Goal: Task Accomplishment & Management: Use online tool/utility

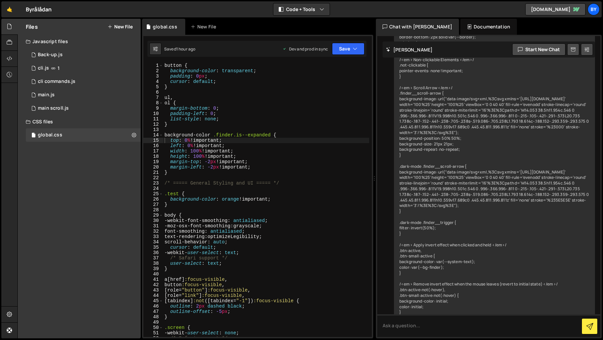
scroll to position [3367, 0]
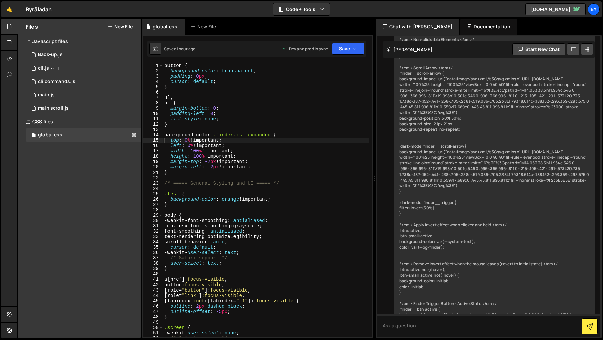
click at [249, 177] on div "button { background-color : transparent ; padding : 0 px ; cursor : default ; }…" at bounding box center [266, 205] width 206 height 285
paste textarea "}"
type textarea "}"
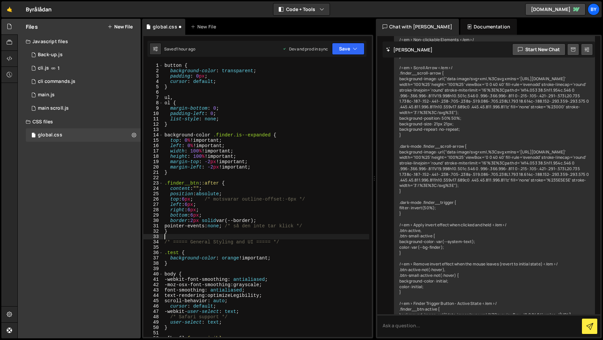
scroll to position [0, 0]
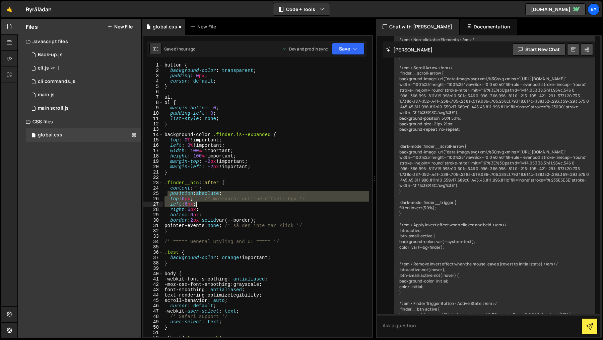
drag, startPoint x: 167, startPoint y: 192, endPoint x: 208, endPoint y: 204, distance: 42.3
click at [208, 204] on div "button { background-color : transparent ; padding : 0 px ; cursor : default ; }…" at bounding box center [266, 205] width 206 height 285
drag, startPoint x: 208, startPoint y: 204, endPoint x: 204, endPoint y: 203, distance: 4.0
click at [208, 204] on div "button { background-color : transparent ; padding : 0 px ; cursor : default ; }…" at bounding box center [266, 200] width 206 height 274
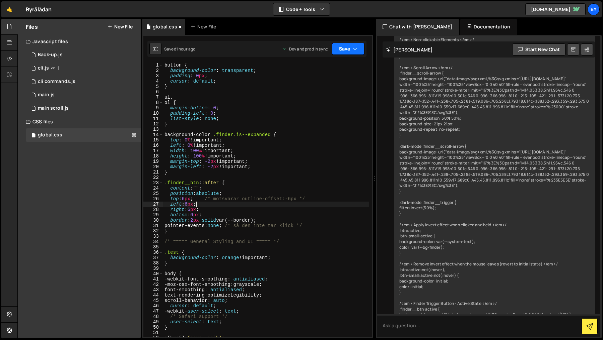
drag, startPoint x: 353, startPoint y: 47, endPoint x: 349, endPoint y: 56, distance: 9.6
click at [353, 47] on icon "button" at bounding box center [354, 49] width 5 height 7
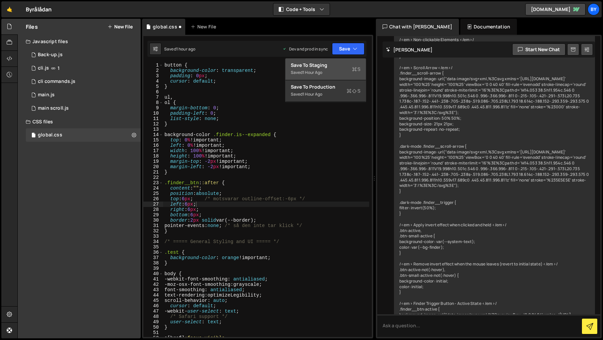
click at [336, 71] on div "Saved 1 hour ago" at bounding box center [326, 73] width 70 height 8
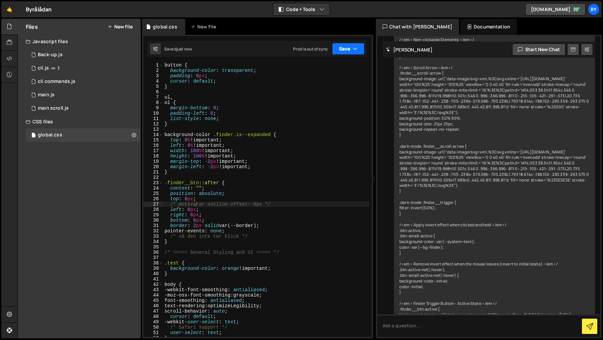
drag, startPoint x: 351, startPoint y: 50, endPoint x: 353, endPoint y: 69, distance: 19.5
click at [351, 50] on button "Save" at bounding box center [348, 49] width 32 height 12
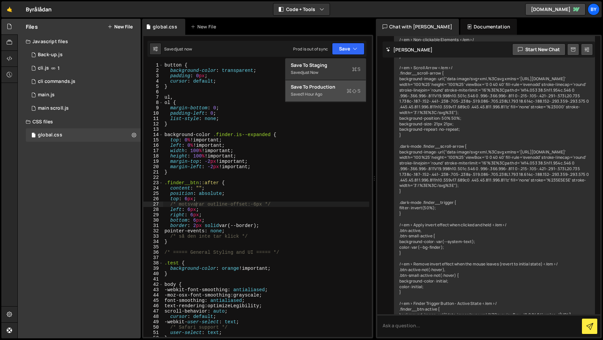
click at [346, 91] on icon at bounding box center [348, 91] width 5 height 7
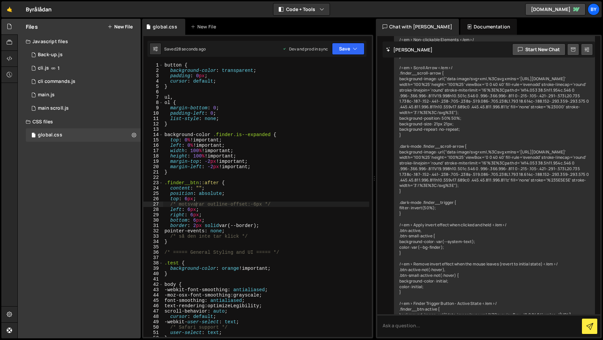
click at [219, 221] on div "button { background-color : transparent ; padding : 0 px ; cursor : default ; }…" at bounding box center [266, 205] width 206 height 285
click at [189, 196] on div "button { background-color : transparent ; padding : 0 px ; cursor : default ; }…" at bounding box center [266, 205] width 206 height 285
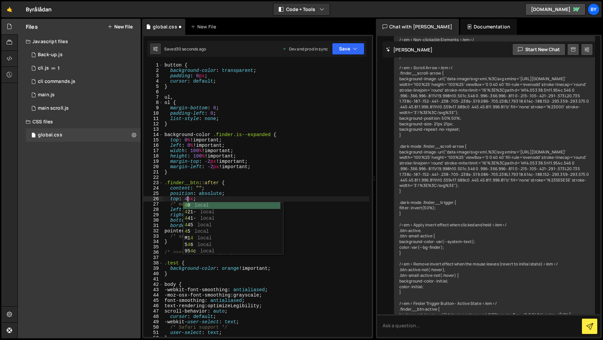
scroll to position [0, 1]
click at [185, 199] on div "button { background-color : transparent ; padding : 0 px ; cursor : default ; }…" at bounding box center [266, 205] width 206 height 285
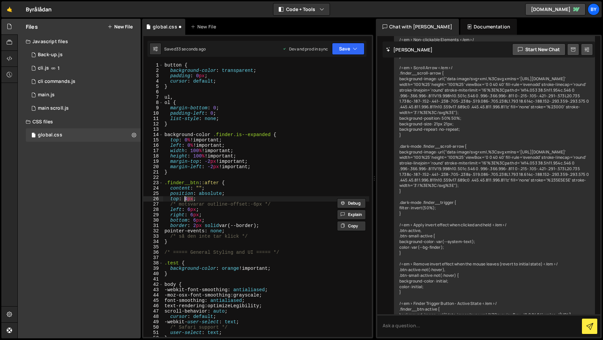
click at [193, 213] on div "button { background-color : transparent ; padding : 0 px ; cursor : default ; }…" at bounding box center [266, 205] width 206 height 285
click at [191, 210] on div "button { background-color : transparent ; padding : 0 px ; cursor : default ; }…" at bounding box center [266, 205] width 206 height 285
paste textarea "4"
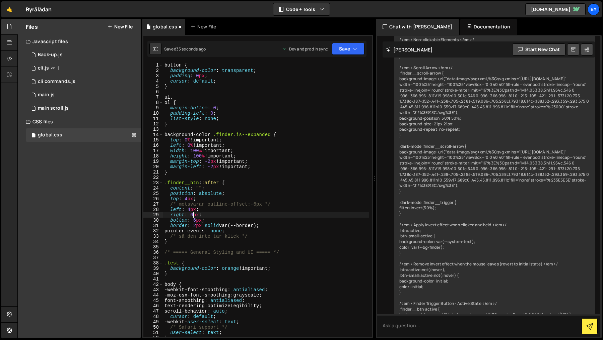
click at [193, 215] on div "button { background-color : transparent ; padding : 0 px ; cursor : default ; }…" at bounding box center [266, 205] width 206 height 285
paste textarea "4"
click at [195, 219] on div "button { background-color : transparent ; padding : 0 px ; cursor : default ; }…" at bounding box center [266, 205] width 206 height 285
drag, startPoint x: 195, startPoint y: 219, endPoint x: 240, endPoint y: 252, distance: 55.6
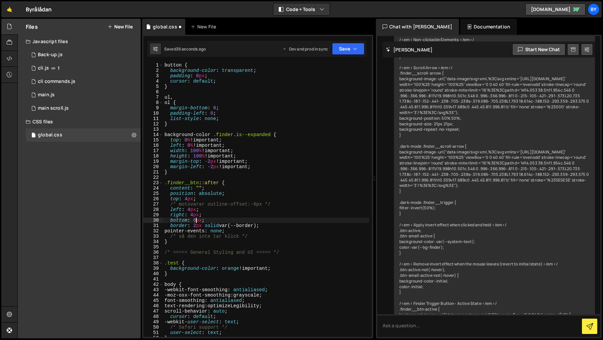
click at [195, 219] on div "button { background-color : transparent ; padding : 0 px ; cursor : default ; }…" at bounding box center [266, 205] width 206 height 285
paste textarea "4"
type textarea "bottom: 4px;"
click at [348, 54] on button "Save" at bounding box center [348, 49] width 32 height 12
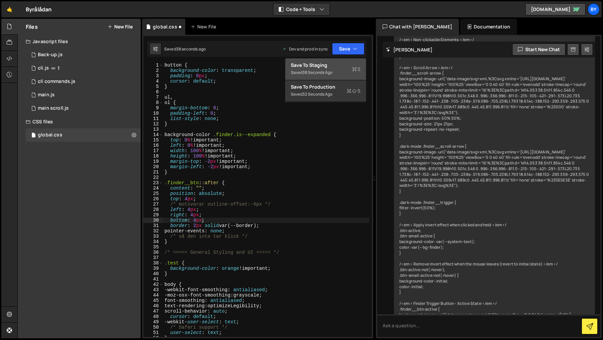
click at [342, 64] on div "Save to Staging S" at bounding box center [326, 65] width 70 height 7
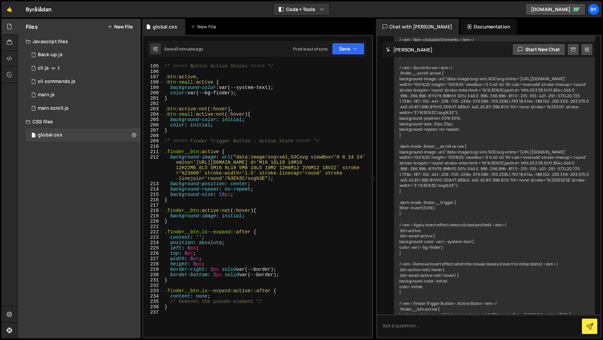
scroll to position [1147, 0]
click at [74, 107] on div "1 main scroll.js 0" at bounding box center [83, 108] width 115 height 13
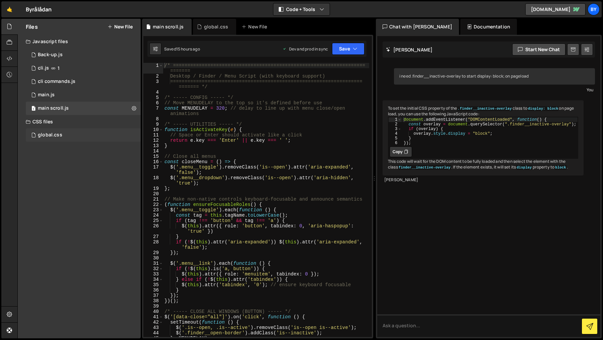
click at [91, 131] on div "global.css 0" at bounding box center [83, 135] width 115 height 13
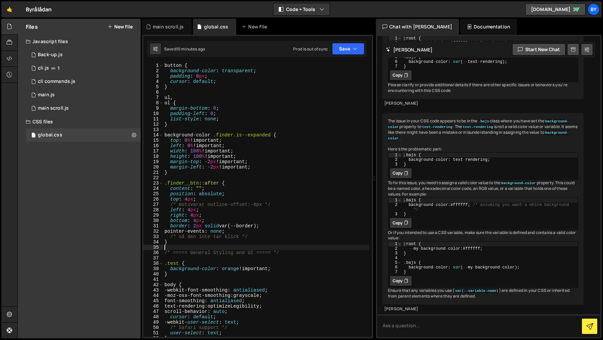
click at [190, 247] on div "button { background-color : transparent ; padding : 0 px ; cursor : default ; }…" at bounding box center [266, 205] width 206 height 285
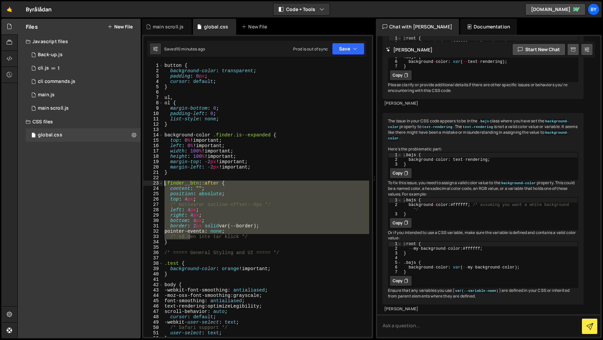
drag, startPoint x: 189, startPoint y: 238, endPoint x: 151, endPoint y: 182, distance: 68.4
click at [151, 182] on div "1 2 3 4 5 6 7 8 9 10 11 12 13 14 15 16 17 18 19 20 21 22 23 24 25 26 27 28 29 3…" at bounding box center [257, 200] width 228 height 274
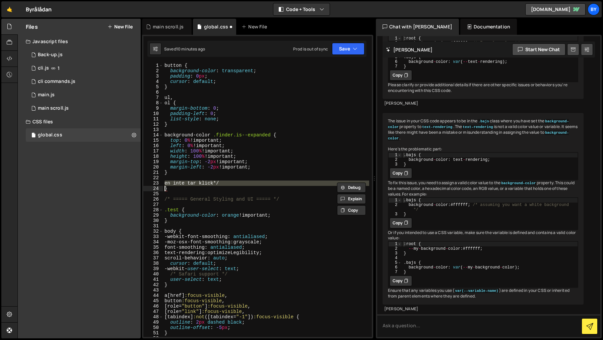
type textarea "}"
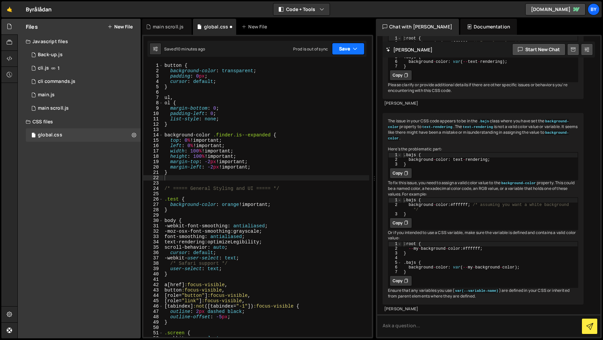
click at [353, 44] on button "Save" at bounding box center [348, 49] width 32 height 12
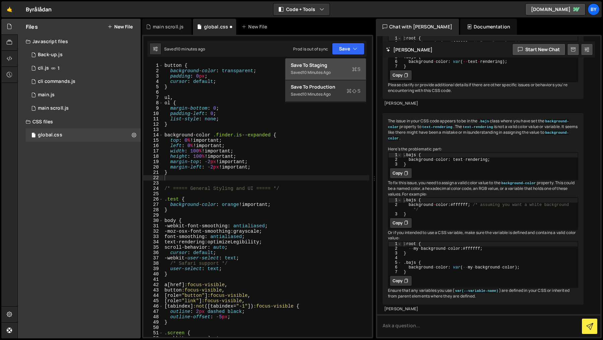
click at [332, 65] on div "Save to Staging S" at bounding box center [326, 65] width 70 height 7
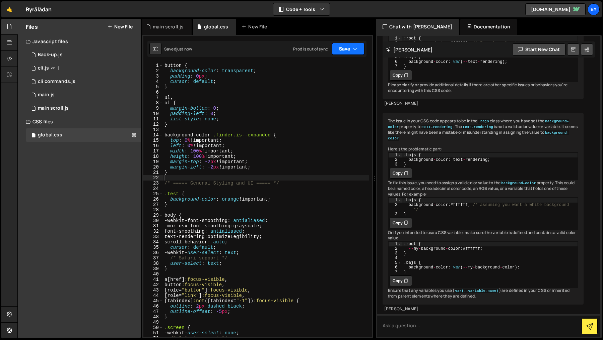
click at [348, 46] on button "Save" at bounding box center [348, 49] width 32 height 12
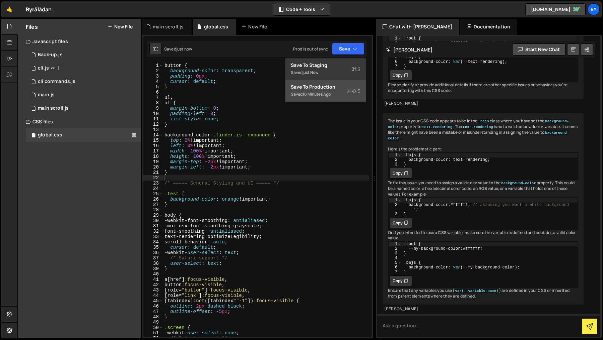
click at [340, 92] on div "Saved 10 minutes ago" at bounding box center [326, 94] width 70 height 8
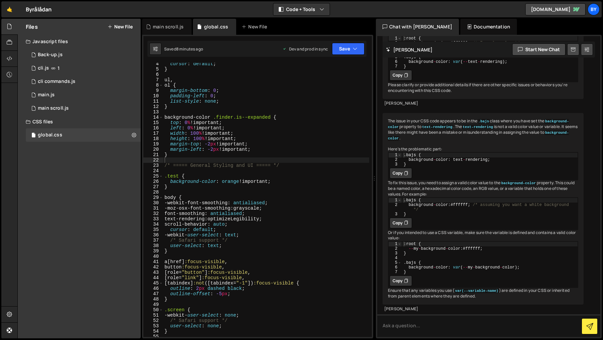
scroll to position [22, 0]
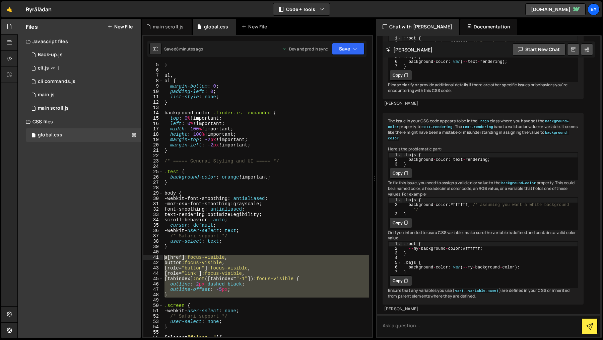
drag, startPoint x: 184, startPoint y: 298, endPoint x: 161, endPoint y: 258, distance: 46.3
click at [161, 258] on div "5 6 7 8 9 10 11 12 13 14 15 16 17 18 19 20 21 22 23 24 25 26 27 28 29 30 31 32 …" at bounding box center [257, 200] width 228 height 274
click at [263, 293] on div "} ul , ol { margin-bottom : 0 ; padding-left : 0 ; list-style : none ; } backgr…" at bounding box center [266, 200] width 206 height 274
type textarea "}"
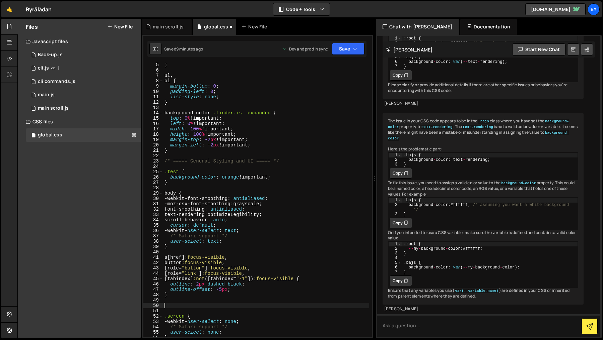
paste textarea "}"
click at [330, 39] on div "1 Type cmd + s to save your Javascript file. הההההההההההההההההההההההההההההההההה…" at bounding box center [257, 187] width 231 height 304
click at [361, 60] on div "1 Type cmd + s to save your Javascript file. הההההההההההההההההההההההההההההההההה…" at bounding box center [257, 187] width 231 height 304
drag, startPoint x: 359, startPoint y: 54, endPoint x: 346, endPoint y: 72, distance: 22.6
click at [359, 54] on button "Save" at bounding box center [348, 49] width 32 height 12
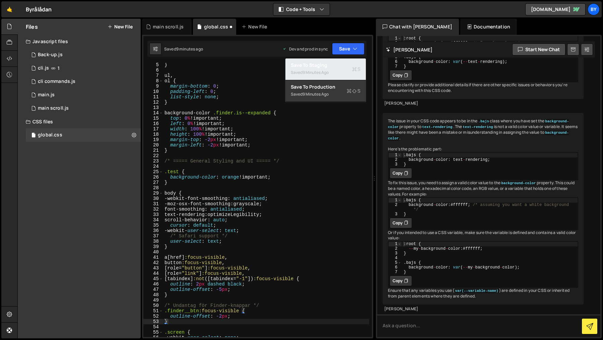
click at [344, 71] on div "Saved 9 minutes ago" at bounding box center [326, 73] width 70 height 8
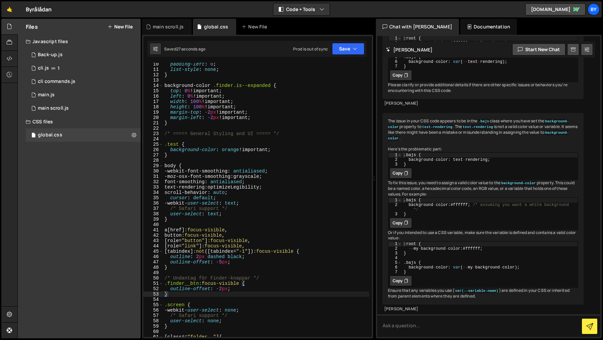
scroll to position [50, 0]
drag, startPoint x: 223, startPoint y: 291, endPoint x: 235, endPoint y: 296, distance: 13.6
click at [224, 292] on div "padding-left : 0 ; list-style : none ; } background-color .finder.is--expanded …" at bounding box center [266, 204] width 206 height 285
click at [347, 50] on button "Save" at bounding box center [348, 49] width 32 height 12
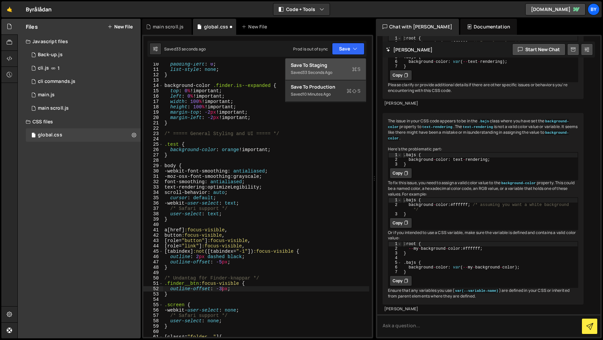
click at [344, 60] on button "Save to Staging S Saved 33 seconds ago" at bounding box center [325, 70] width 80 height 22
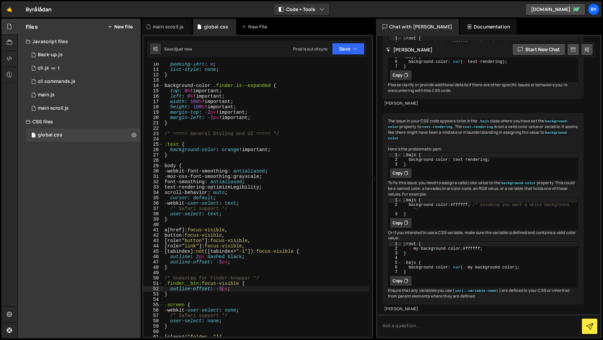
click at [222, 291] on div "padding-left : 0 ; list-style : none ; } background-color .finder.is--expanded …" at bounding box center [266, 204] width 206 height 285
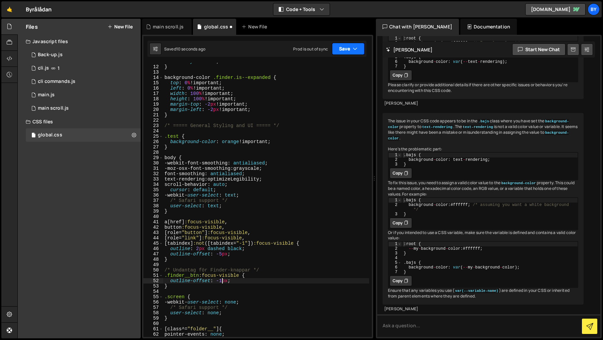
click at [340, 46] on button "Save" at bounding box center [348, 49] width 32 height 12
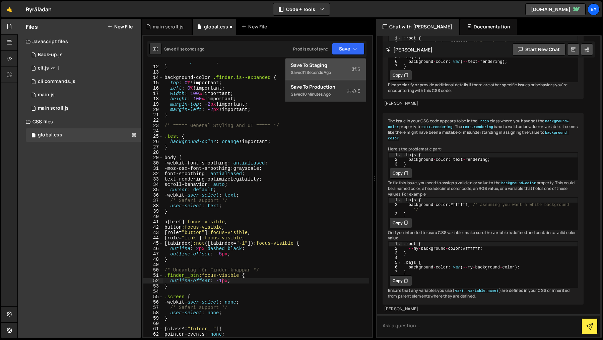
click at [340, 62] on div "Save to Staging S" at bounding box center [326, 65] width 70 height 7
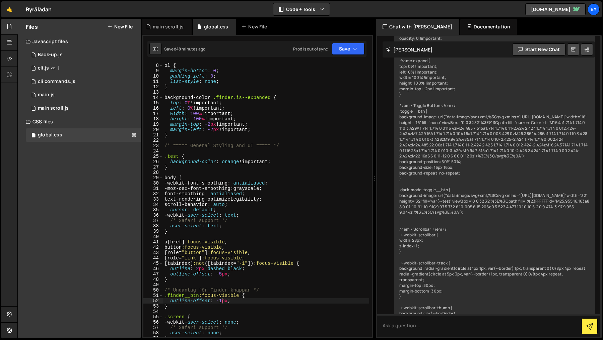
scroll to position [37, 0]
click at [222, 275] on div "ul , ol { margin-bottom : 0 ; padding-left : 0 ; list-style : none ; } backgrou…" at bounding box center [266, 200] width 206 height 285
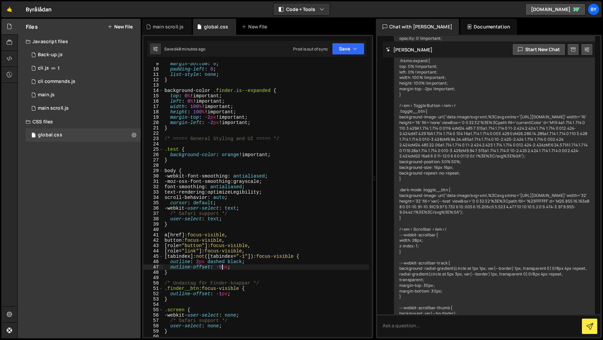
scroll to position [45, 0]
click at [222, 295] on div "margin-bottom : 0 ; padding-left : 0 ; list-style : none ; } background-color .…" at bounding box center [266, 203] width 206 height 285
click at [311, 163] on div "margin-bottom : 0 ; padding-left : 0 ; list-style : none ; } background-color .…" at bounding box center [266, 203] width 206 height 285
drag, startPoint x: 357, startPoint y: 52, endPoint x: 348, endPoint y: 63, distance: 13.8
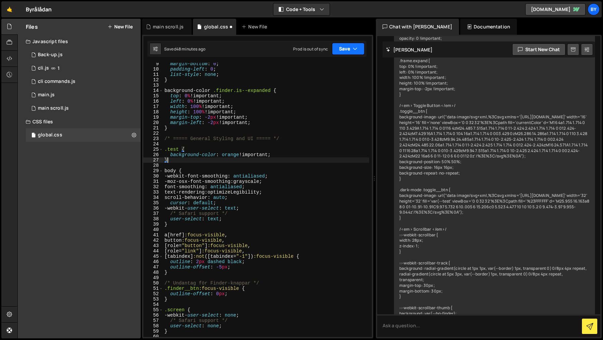
click at [357, 54] on button "Save" at bounding box center [348, 49] width 32 height 12
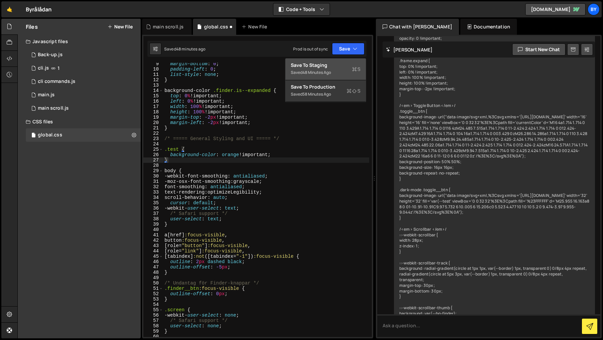
click at [343, 66] on div "Save to Staging S" at bounding box center [326, 65] width 70 height 7
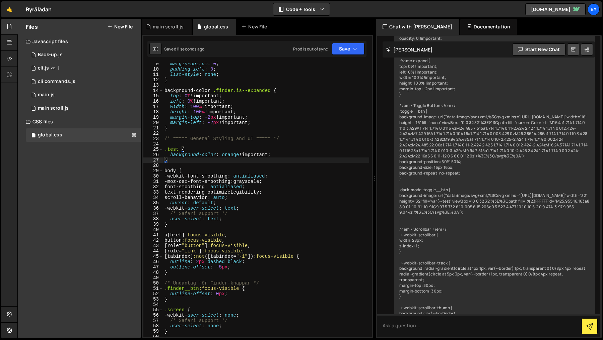
drag, startPoint x: 219, startPoint y: 294, endPoint x: 247, endPoint y: 306, distance: 30.5
click at [219, 294] on div "margin-bottom : 0 ; padding-left : 0 ; list-style : none ; } background-color .…" at bounding box center [266, 203] width 206 height 285
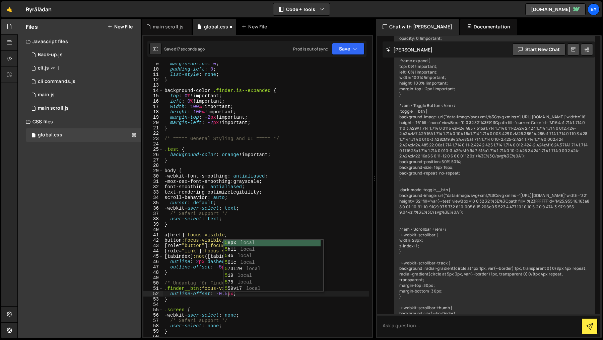
click at [294, 210] on div "margin-bottom : 0 ; padding-left : 0 ; list-style : none ; } background-color .…" at bounding box center [266, 203] width 206 height 285
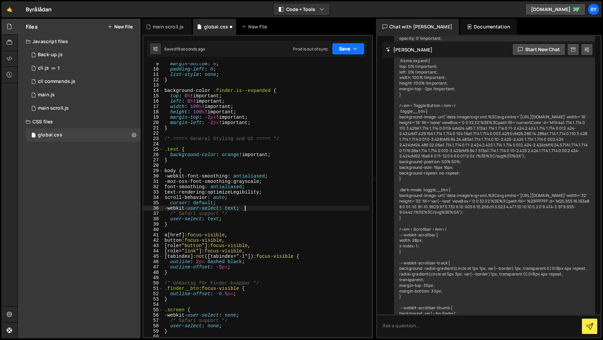
drag, startPoint x: 341, startPoint y: 48, endPoint x: 337, endPoint y: 65, distance: 18.0
click at [341, 49] on button "Save" at bounding box center [348, 49] width 32 height 12
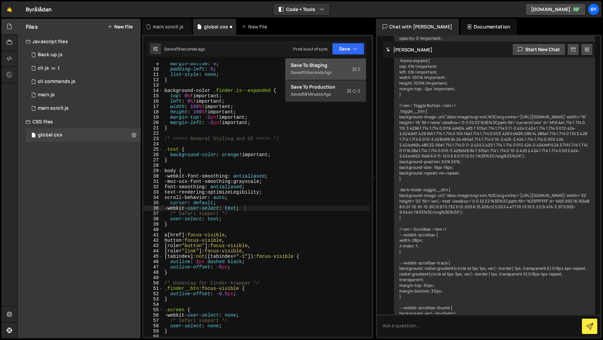
click at [336, 66] on div "Save to Staging S" at bounding box center [326, 65] width 70 height 7
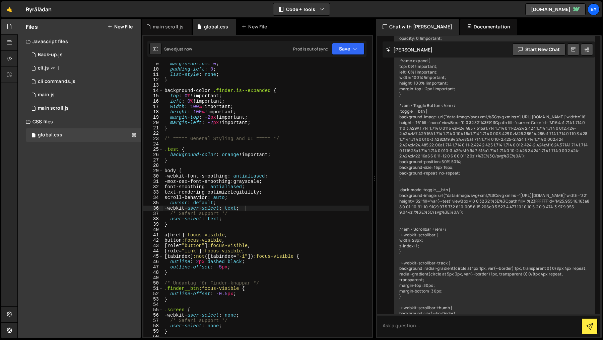
click at [223, 296] on div "margin-bottom : 0 ; padding-left : 0 ; list-style : none ; } background-color .…" at bounding box center [266, 203] width 206 height 285
type textarea "outline-offset: -1.5px;"
click at [215, 134] on div "margin-bottom : 0 ; padding-left : 0 ; list-style : none ; } background-color .…" at bounding box center [266, 203] width 206 height 285
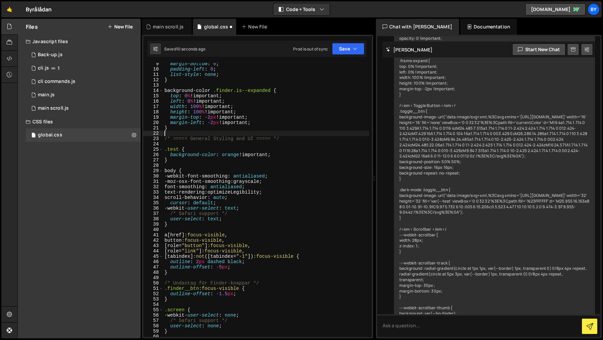
scroll to position [0, 0]
click at [336, 51] on button "Save" at bounding box center [348, 49] width 32 height 12
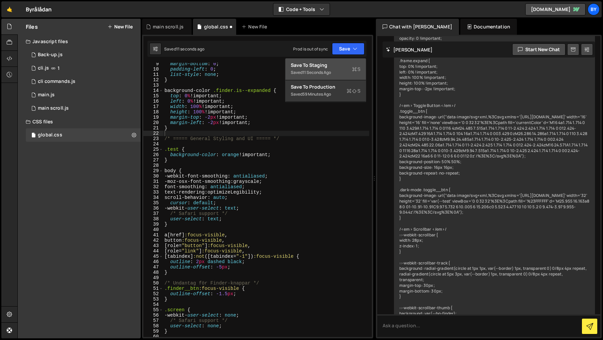
click at [335, 65] on div "Save to Staging S" at bounding box center [326, 65] width 70 height 7
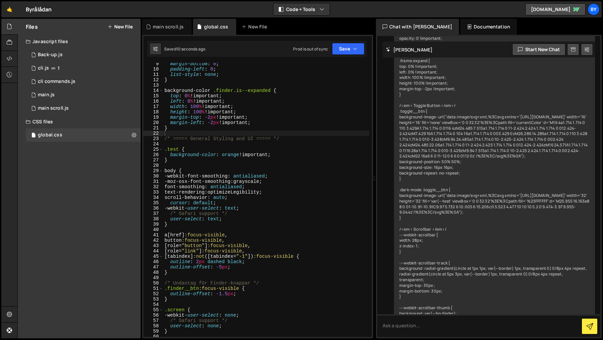
click at [226, 295] on div "margin-bottom : 0 ; padding-left : 0 ; list-style : none ; } background-color .…" at bounding box center [266, 203] width 206 height 285
drag, startPoint x: 342, startPoint y: 46, endPoint x: 342, endPoint y: 66, distance: 19.8
click at [342, 47] on button "Save" at bounding box center [348, 49] width 32 height 12
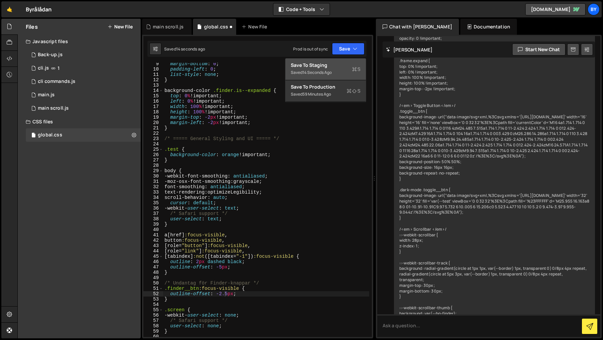
click at [341, 67] on div "Save to Staging S" at bounding box center [326, 65] width 70 height 7
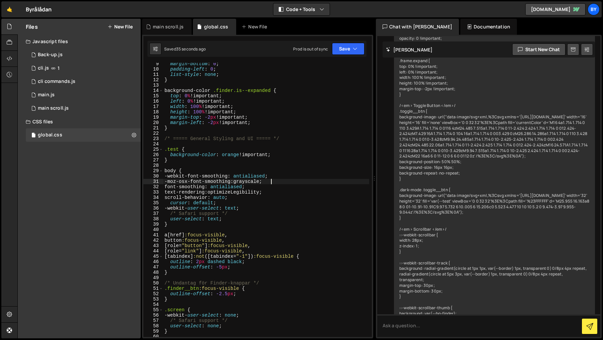
type textarea "-moz-osx-font-smoothing: grayscale;"
click at [327, 183] on div "margin-bottom : 0 ; padding-left : 0 ; list-style : none ; } background-color .…" at bounding box center [266, 203] width 206 height 285
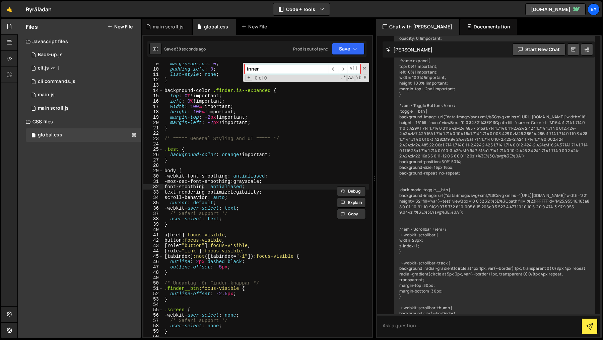
type input "inner"
type textarea "/* Safari support */"
click at [226, 216] on div "margin-bottom : 0 ; padding-left : 0 ; list-style : none ; } background-color .…" at bounding box center [266, 203] width 206 height 285
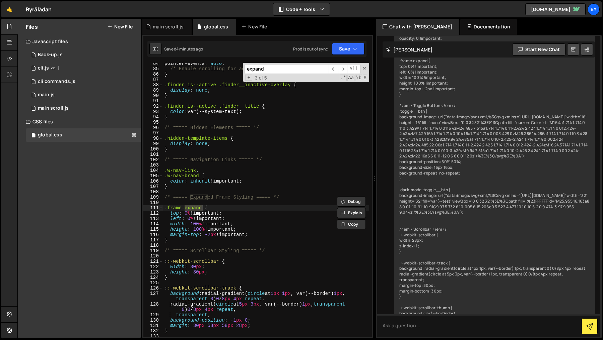
scroll to position [1137, 0]
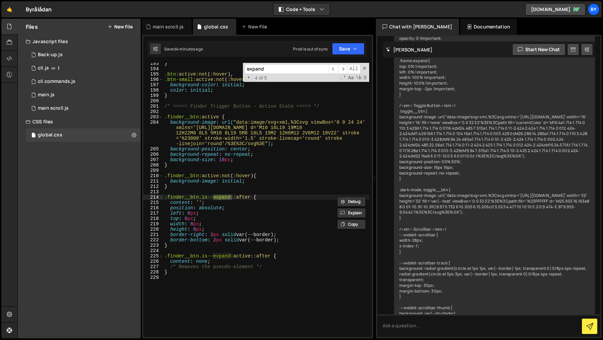
type input "expand"
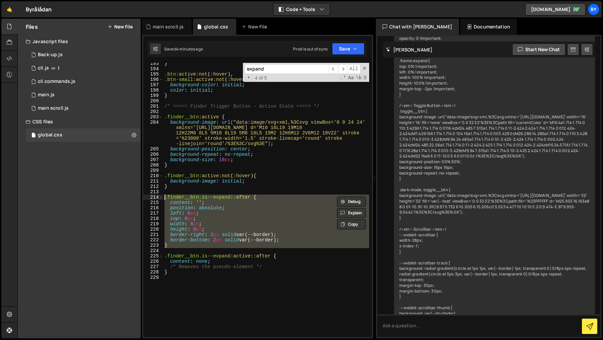
drag, startPoint x: 173, startPoint y: 243, endPoint x: 177, endPoint y: 212, distance: 31.1
click at [147, 197] on div "193 194 195 196 197 198 199 200 201 202 203 204 205 206 207 208 209 210 211 212…" at bounding box center [257, 200] width 228 height 274
click at [303, 237] on div "} .btn :active:not ( :hover ), .btn-small :active:not ( :hover ) { background-c…" at bounding box center [266, 200] width 206 height 274
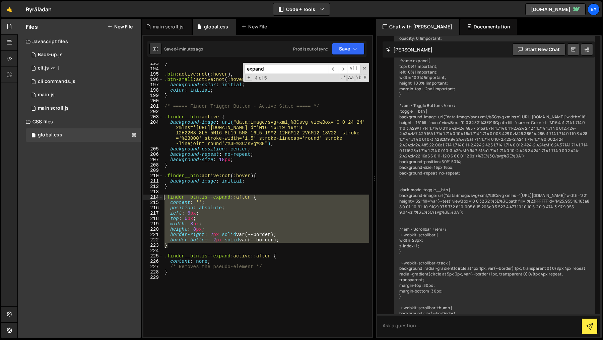
drag, startPoint x: 303, startPoint y: 244, endPoint x: 167, endPoint y: 203, distance: 142.7
click at [159, 199] on div "border-right: 2px solid var(--border); 193 194 195 196 197 198 199 200 201 202 …" at bounding box center [257, 200] width 228 height 274
type textarea ".finder__btn.is--expand::after { content: '';"
paste textarea
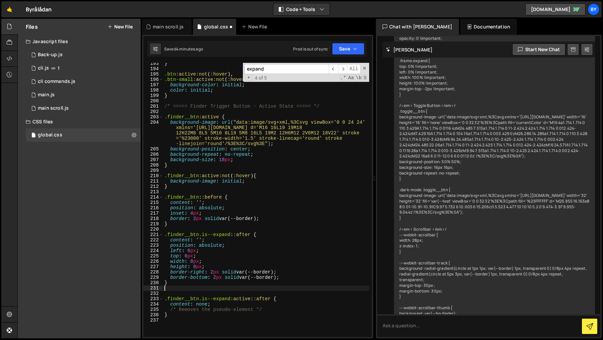
click at [242, 288] on div "} .btn :active:not ( :hover ), .btn-small :active:not ( :hover ) { background-c…" at bounding box center [266, 203] width 206 height 285
click at [268, 195] on div "} .btn :active:not ( :hover ), .btn-small :active:not ( :hover ) { background-c…" at bounding box center [266, 203] width 206 height 285
click at [351, 45] on button "Save" at bounding box center [348, 49] width 32 height 12
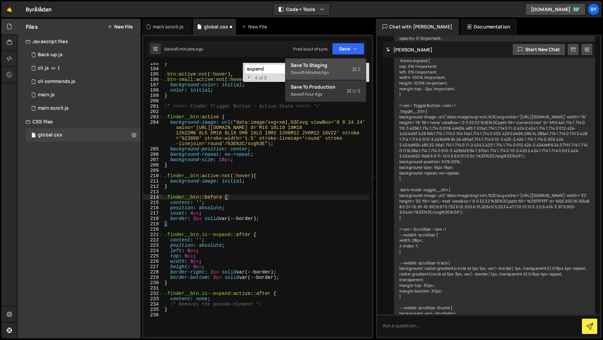
click at [328, 69] on div "Saved 5 minutes ago" at bounding box center [326, 73] width 70 height 8
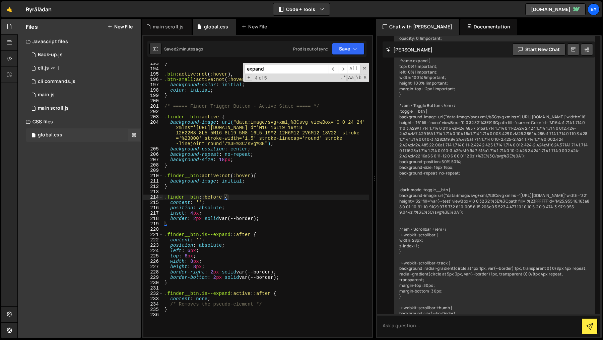
click at [67, 131] on div "global.css 0" at bounding box center [83, 135] width 115 height 13
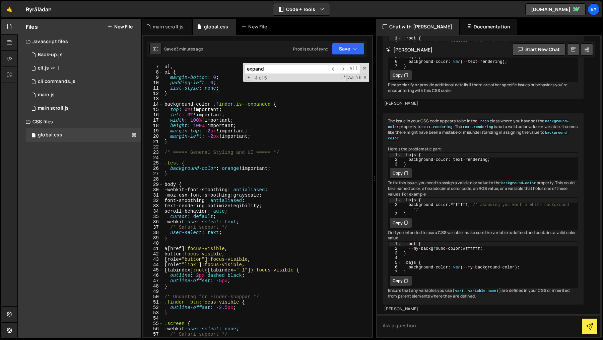
scroll to position [31, 0]
click at [228, 308] on div "ul , ol { margin-bottom : 0 ; padding-left : 0 ; list-style : none ; } backgrou…" at bounding box center [266, 200] width 206 height 285
drag, startPoint x: 353, startPoint y: 38, endPoint x: 357, endPoint y: 50, distance: 12.5
click at [353, 38] on div "1 Type cmd + s to save your Javascript file. הההההההההההההההההההההההההההההההההה…" at bounding box center [257, 187] width 231 height 304
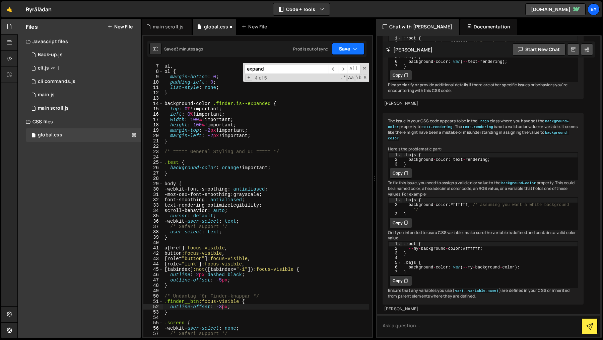
drag, startPoint x: 358, startPoint y: 50, endPoint x: 348, endPoint y: 66, distance: 19.2
click at [358, 50] on button "Save" at bounding box center [348, 49] width 32 height 12
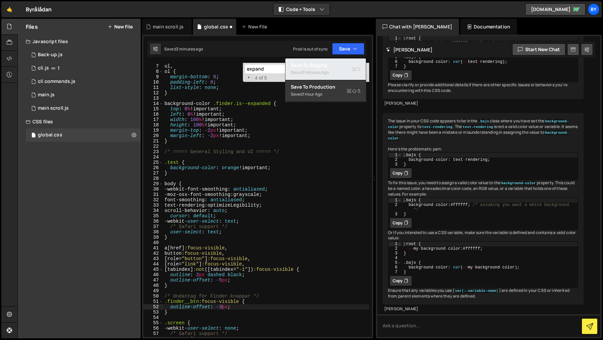
click at [347, 66] on div "Save to Staging S" at bounding box center [326, 65] width 70 height 7
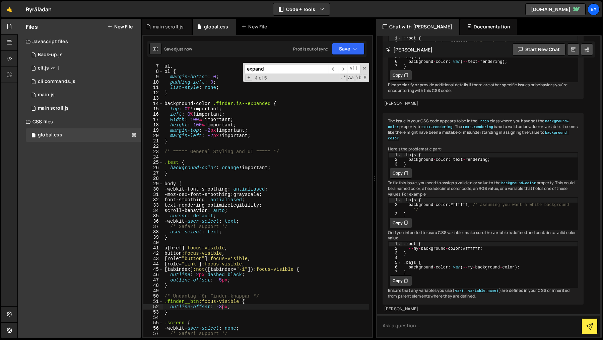
drag, startPoint x: 184, startPoint y: 153, endPoint x: 187, endPoint y: 160, distance: 7.3
click at [185, 155] on div "ul , ol { margin-bottom : 0 ; padding-left : 0 ; list-style : none ; } backgrou…" at bounding box center [266, 200] width 206 height 285
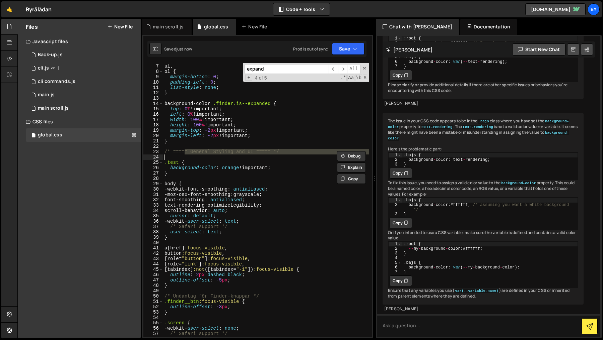
drag, startPoint x: 221, startPoint y: 305, endPoint x: 257, endPoint y: 308, distance: 37.0
click at [221, 305] on div "ul , ol { margin-bottom : 0 ; padding-left : 0 ; list-style : none ; } backgrou…" at bounding box center [266, 200] width 206 height 285
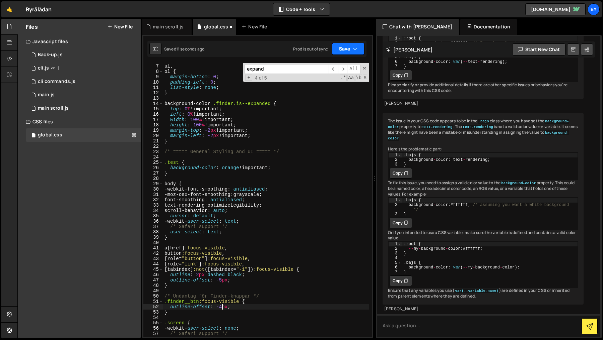
click at [344, 54] on button "Save" at bounding box center [348, 49] width 32 height 12
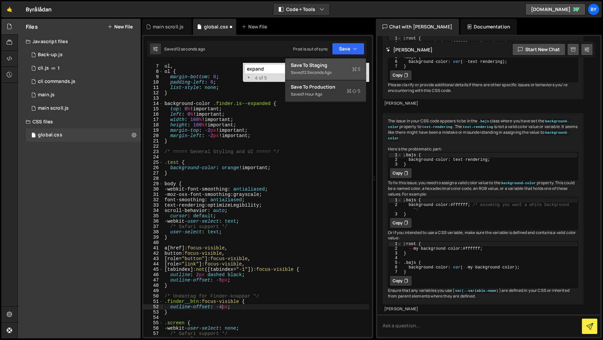
click at [335, 73] on div "Saved 12 seconds ago" at bounding box center [326, 73] width 70 height 8
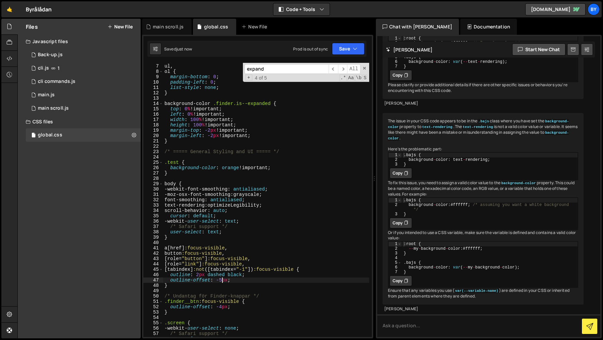
drag, startPoint x: 222, startPoint y: 282, endPoint x: 255, endPoint y: 287, distance: 33.1
click at [223, 282] on div "ul , ol { margin-bottom : 0 ; padding-left : 0 ; list-style : none ; } backgrou…" at bounding box center [266, 200] width 206 height 285
click at [221, 308] on div "ul , ol { margin-bottom : 0 ; padding-left : 0 ; list-style : none ; } backgrou…" at bounding box center [266, 200] width 206 height 285
type textarea "outline-offset: -2px;"
drag, startPoint x: 345, startPoint y: 46, endPoint x: 343, endPoint y: 71, distance: 24.9
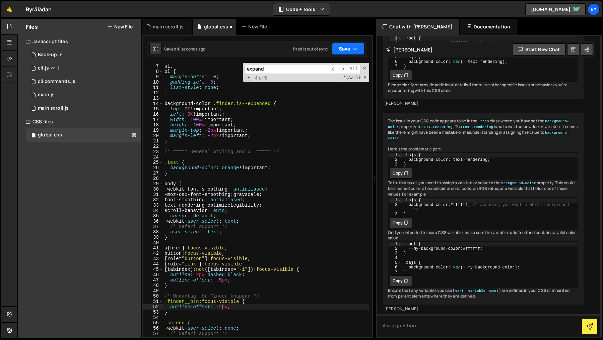
click at [344, 53] on button "Save" at bounding box center [348, 49] width 32 height 12
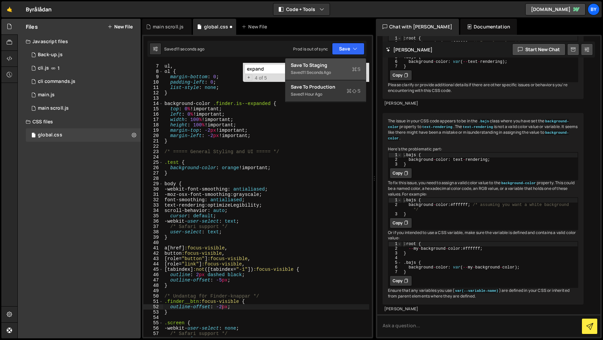
click at [343, 71] on div "Saved 11 seconds ago" at bounding box center [326, 73] width 70 height 8
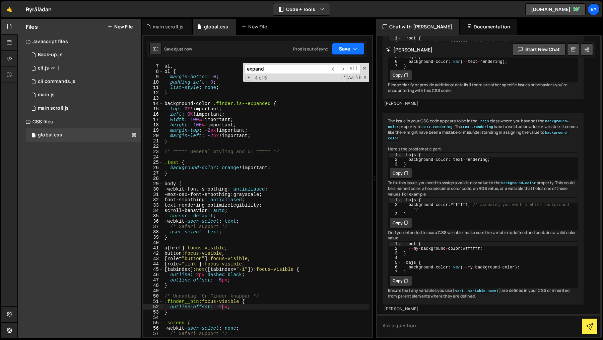
drag, startPoint x: 347, startPoint y: 46, endPoint x: 342, endPoint y: 80, distance: 33.8
click at [347, 46] on button "Save" at bounding box center [348, 49] width 32 height 12
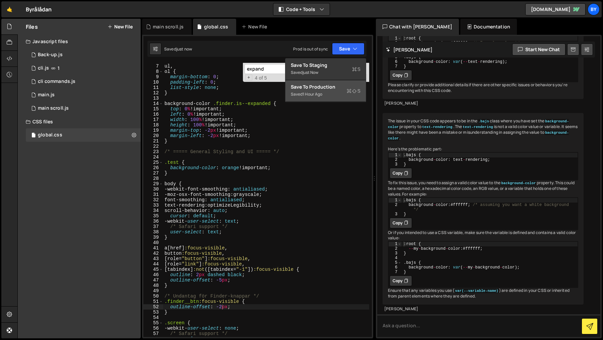
click at [338, 82] on button "Save to Production S Saved 1 hour ago" at bounding box center [325, 91] width 80 height 22
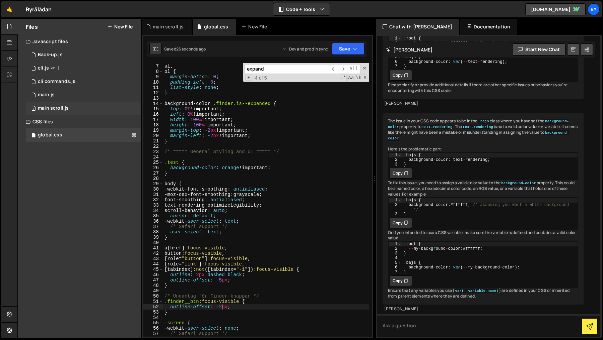
click at [70, 107] on div "1 main scroll.js 0" at bounding box center [83, 108] width 115 height 13
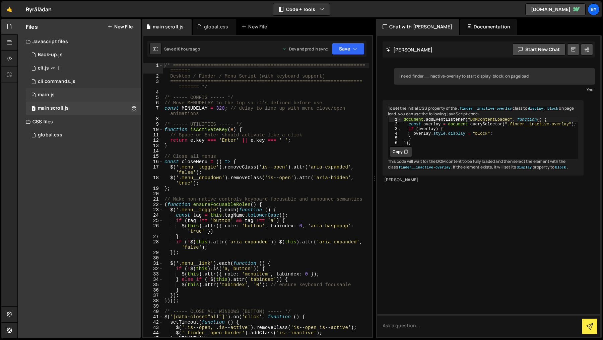
click at [75, 96] on div "0 main.js 0" at bounding box center [83, 94] width 115 height 13
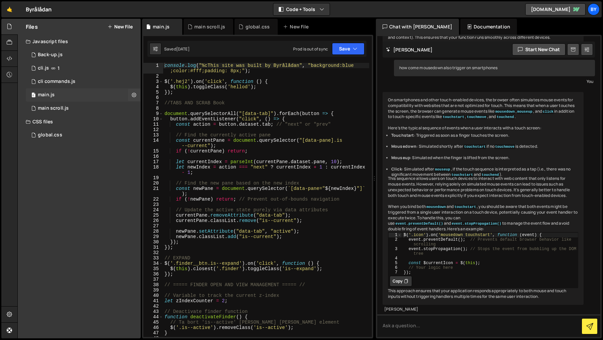
scroll to position [221, 0]
type textarea "button.addEventListener("click", () => {"
click at [164, 120] on div "console . log ( "%cThis site was built by Byrålådan" , "background:blue ;color:…" at bounding box center [266, 208] width 206 height 291
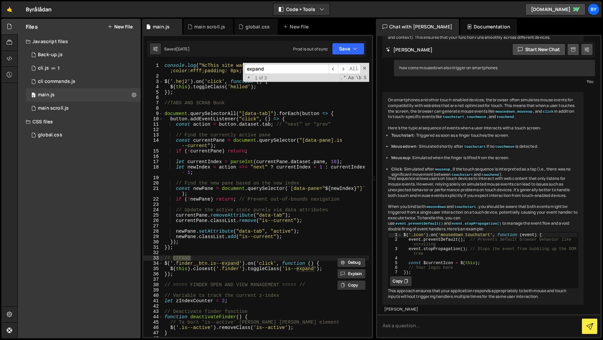
type input "expand"
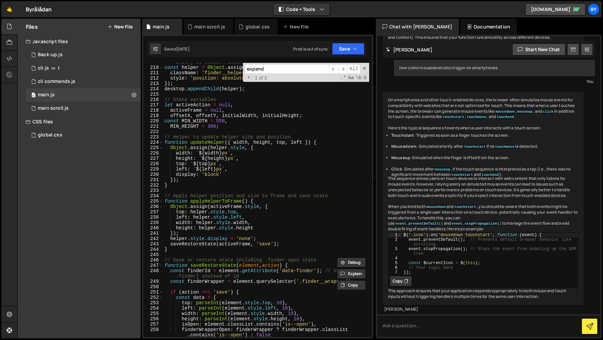
scroll to position [1348, 0]
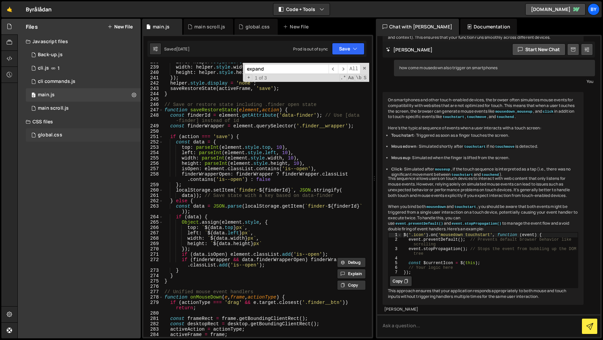
click at [81, 135] on div "global.css 0" at bounding box center [83, 135] width 115 height 13
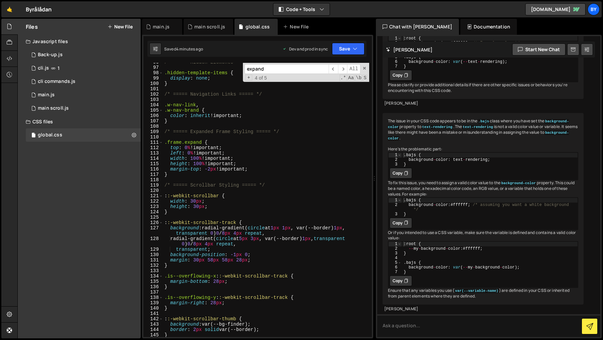
scroll to position [512, 0]
click at [172, 142] on div "/* ===== Hidden Elements ===== */ .hidden-template-items { display : none ; } /…" at bounding box center [266, 202] width 206 height 285
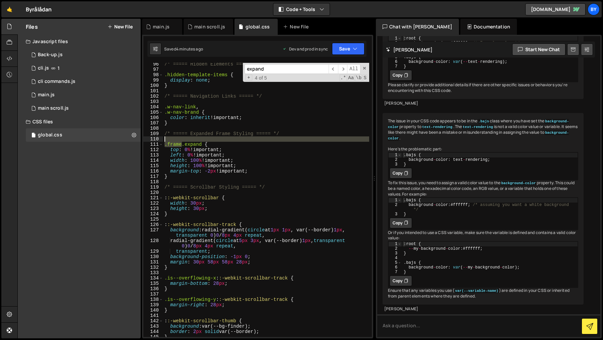
scroll to position [510, 0]
click at [172, 142] on div "/* ===== Hidden Elements ===== */ .hidden-template-items { display : none ; } /…" at bounding box center [266, 204] width 206 height 285
click at [198, 150] on div "/* ===== Hidden Elements ===== */ .hidden-template-items { display : none ; } /…" at bounding box center [266, 204] width 206 height 285
click at [197, 145] on div "/* ===== Hidden Elements ===== */ .hidden-template-items { display : none ; } /…" at bounding box center [266, 204] width 206 height 285
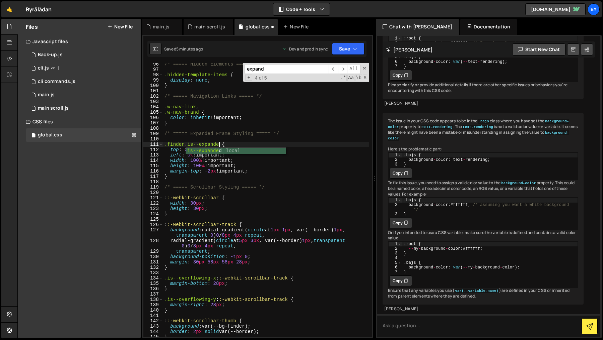
scroll to position [0, 4]
click at [284, 175] on div "/* ===== Hidden Elements ===== */ .hidden-template-items { display : none ; } /…" at bounding box center [266, 204] width 206 height 285
type textarea "}"
drag, startPoint x: 351, startPoint y: 48, endPoint x: 342, endPoint y: 60, distance: 14.4
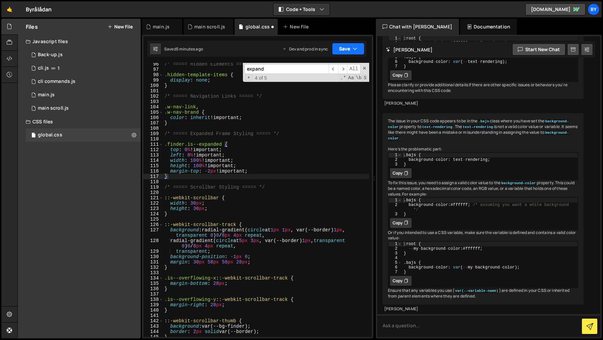
click at [350, 49] on button "Save" at bounding box center [348, 49] width 32 height 12
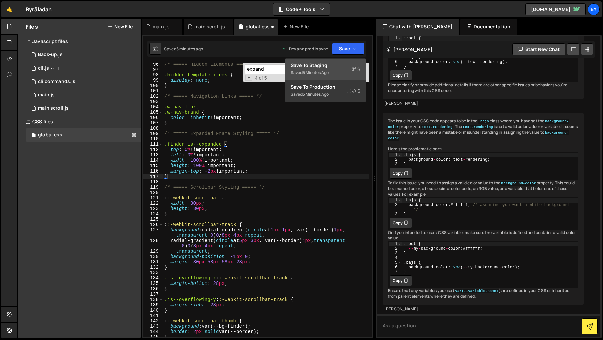
click at [341, 60] on button "Save to Staging S Saved 5 minutes ago" at bounding box center [325, 70] width 80 height 22
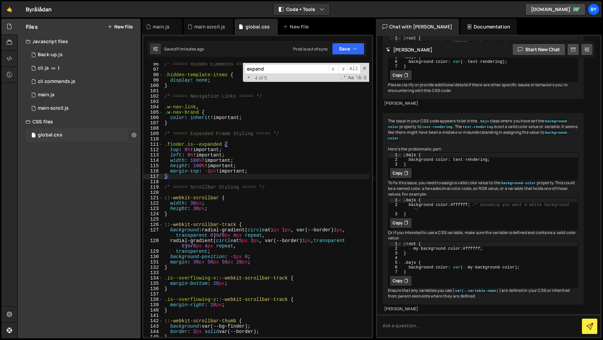
drag, startPoint x: 75, startPoint y: 108, endPoint x: 136, endPoint y: 139, distance: 68.6
click at [75, 108] on div "1 main scroll.js 0" at bounding box center [83, 108] width 115 height 13
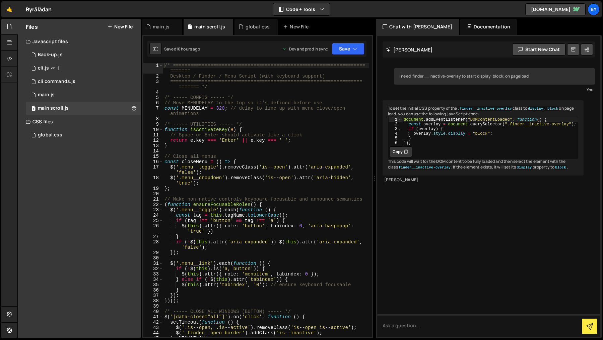
type textarea "$('.menu__toggle').removeClass('is--open').attr('aria-expanded', 'false');"
click at [218, 175] on div "/* =================================================================== ======= …" at bounding box center [266, 208] width 206 height 291
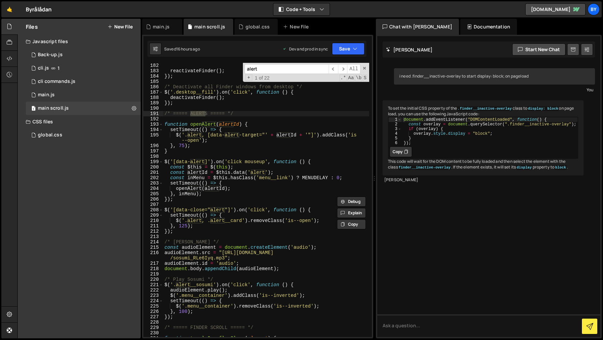
scroll to position [1050, 0]
type input "alert"
click at [215, 208] on div "reactivateFinder ( ) ; }) ; /* Deactivate all Finder windows from desktop */ $ …" at bounding box center [266, 208] width 206 height 291
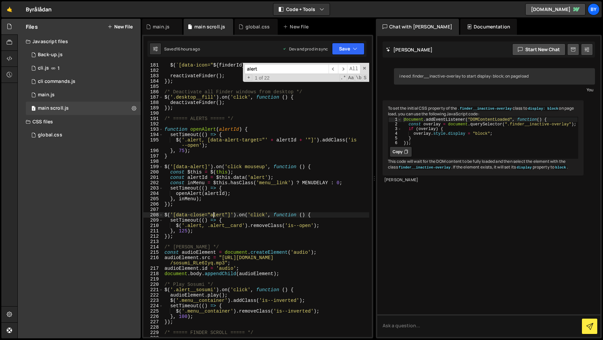
scroll to position [1045, 0]
click at [195, 252] on div "$ ( ` [data-icon=" ${ finderId } "] ` ) . removeClass ( 'is--active' ) ; reacti…" at bounding box center [266, 205] width 206 height 285
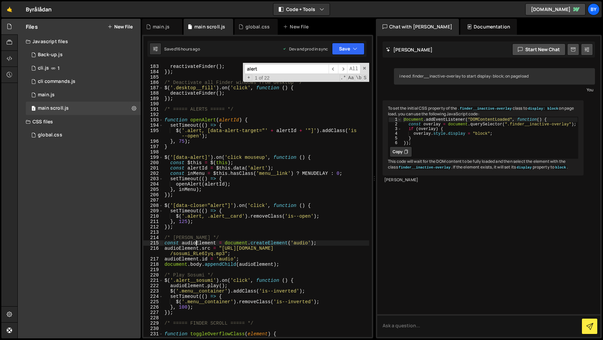
scroll to position [1054, 0]
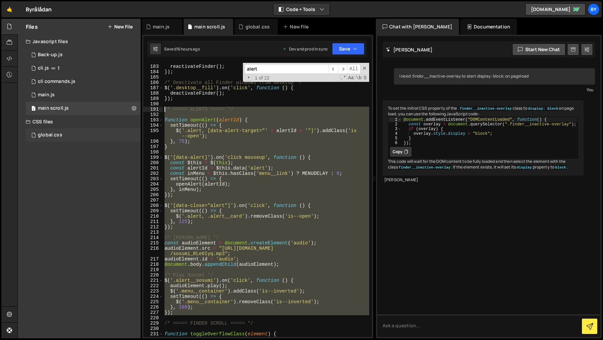
drag, startPoint x: 196, startPoint y: 317, endPoint x: 130, endPoint y: 139, distance: 189.9
click at [165, 107] on div "reactivateFinder ( ) ; }) ; /* Deactivate all Finder windows from desktop */ $ …" at bounding box center [266, 204] width 206 height 291
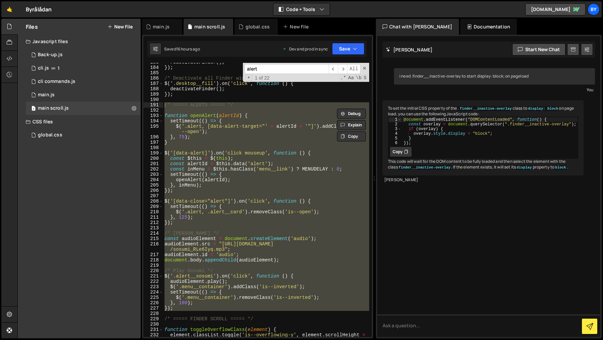
scroll to position [1068, 0]
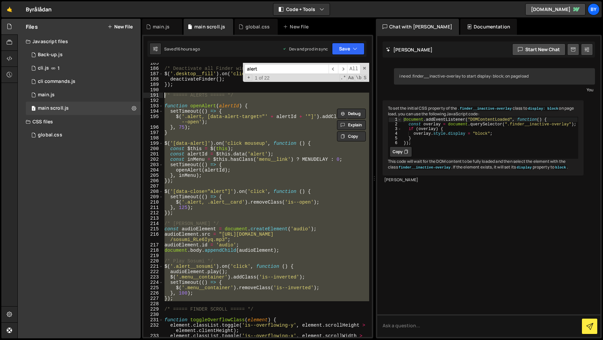
click at [195, 213] on div "/* Deactivate all Finder windows from desktop */ $ ( '.desktop__fill' ) . on ( …" at bounding box center [266, 200] width 206 height 274
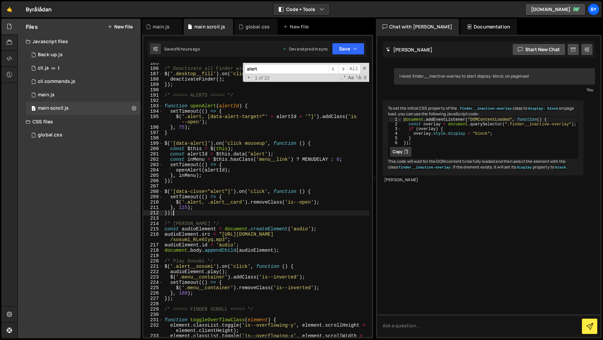
scroll to position [0, 0]
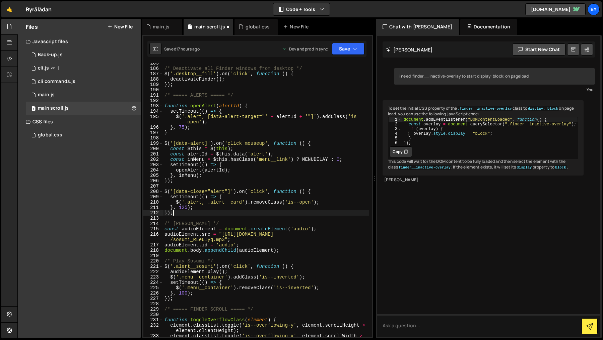
click at [335, 226] on div "/* Deactivate all Finder windows from desktop */ $ ( '.desktop__fill' ) . on ( …" at bounding box center [266, 206] width 206 height 291
type textarea "/* [PERSON_NAME] */"
click at [345, 45] on button "Save" at bounding box center [348, 49] width 32 height 12
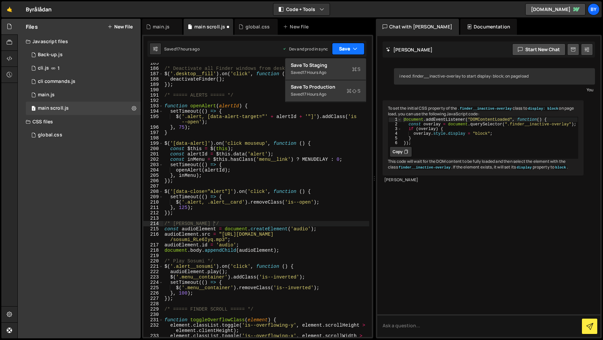
click at [345, 46] on button "Save" at bounding box center [348, 49] width 32 height 12
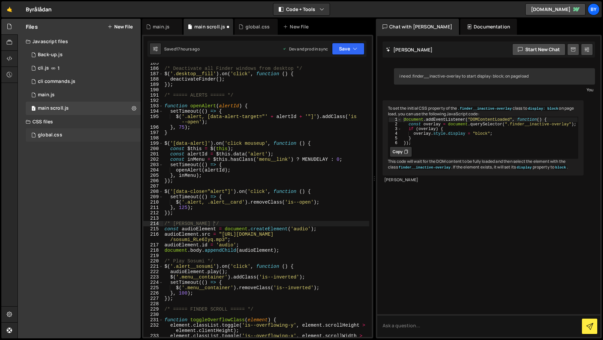
click at [71, 134] on div "global.css 0" at bounding box center [83, 135] width 115 height 13
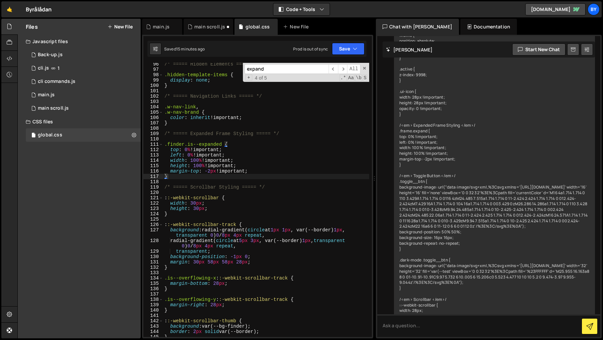
scroll to position [4047, 0]
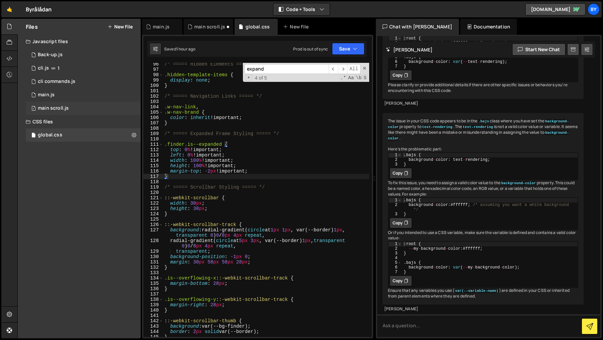
click at [46, 105] on div "main scroll.js" at bounding box center [53, 108] width 31 height 6
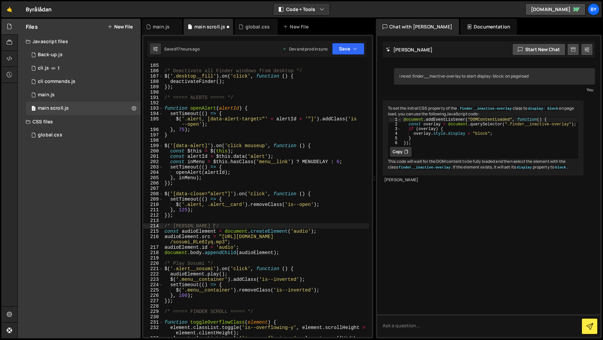
click at [277, 151] on div "}) ; /* Deactivate all Finder windows from desktop */ $ ( '.desktop__fill' ) . …" at bounding box center [266, 203] width 206 height 291
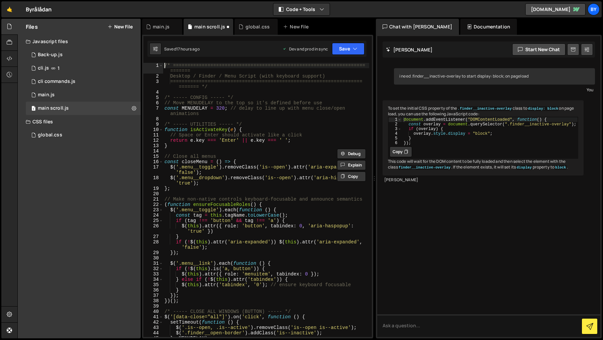
type textarea "/* =========================================================================="
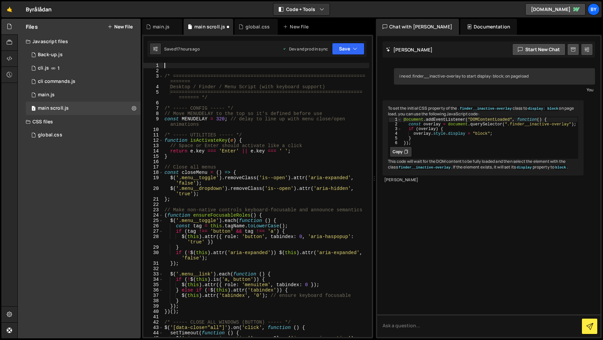
paste textarea
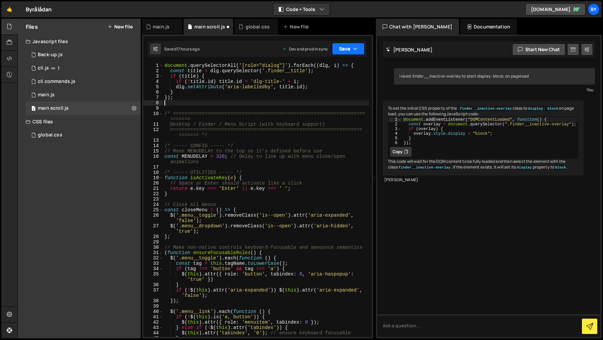
drag, startPoint x: 360, startPoint y: 58, endPoint x: 354, endPoint y: 52, distance: 8.5
click at [360, 59] on div "1 Type cmd + s to save your Javascript file. הההההההההההההההההההההההההההההההההה…" at bounding box center [257, 187] width 231 height 304
drag, startPoint x: 354, startPoint y: 52, endPoint x: 346, endPoint y: 71, distance: 21.1
click at [354, 53] on button "Save" at bounding box center [348, 49] width 32 height 12
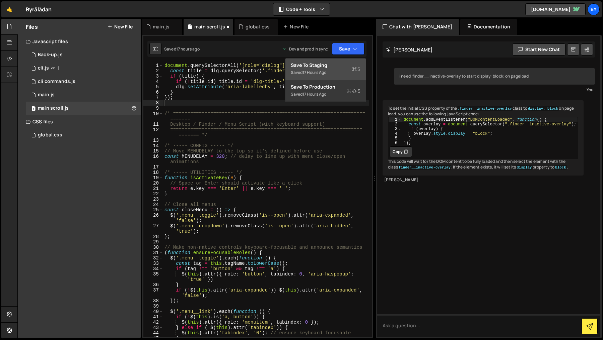
click at [343, 67] on div "Save to Staging S" at bounding box center [326, 65] width 70 height 7
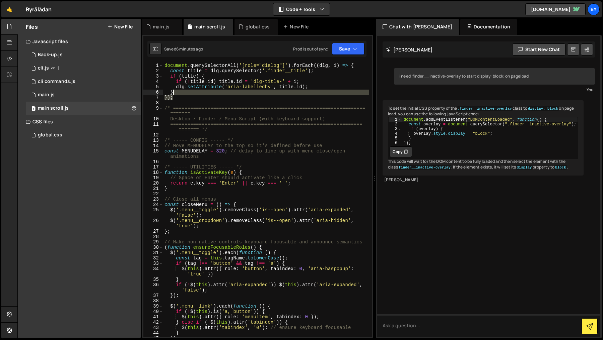
drag, startPoint x: 195, startPoint y: 88, endPoint x: 142, endPoint y: 51, distance: 65.5
click at [142, 51] on div "1 Type cmd + s to save your Javascript file. הההההההההההההההההההההההההההההההההה…" at bounding box center [257, 187] width 231 height 304
type textarea "document.querySelectorAll('[role="dialog"]').forEach((dlg, i) => { const title …"
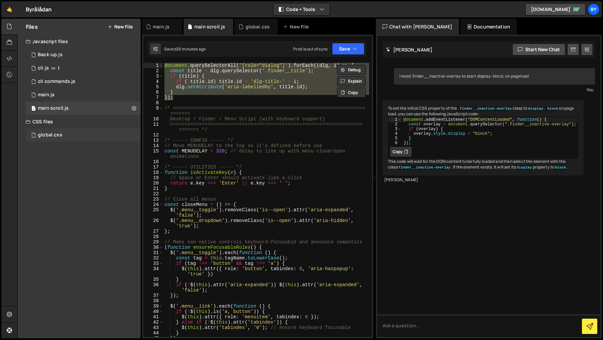
click at [85, 137] on div "global.css 0" at bounding box center [83, 135] width 115 height 13
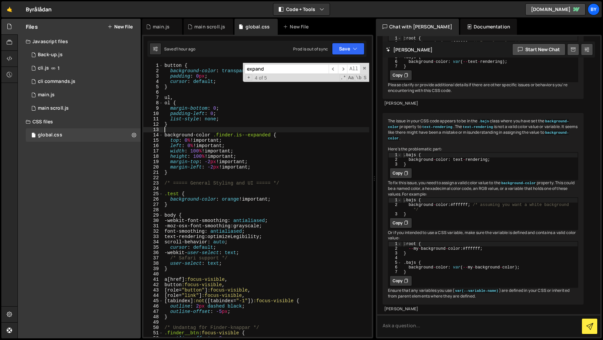
click at [217, 129] on div "button { background-color : transparent ; padding : 0 px ; cursor : default ; }…" at bounding box center [266, 205] width 206 height 285
click at [201, 120] on div "button { background-color : transparent ; padding : 0 px ; cursor : default ; }…" at bounding box center [266, 205] width 206 height 285
type textarea "list-style: none;"
click at [190, 128] on div "button { background-color : transparent ; padding : 0 px ; cursor : default ; }…" at bounding box center [266, 205] width 206 height 285
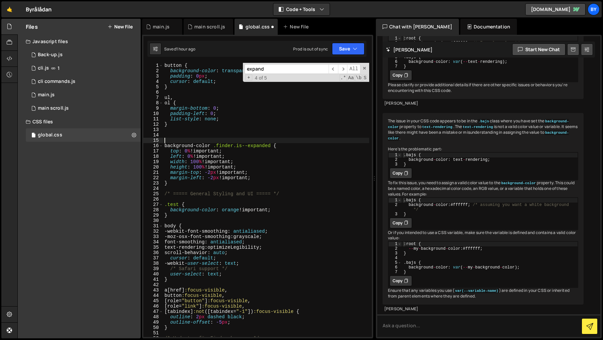
paste textarea
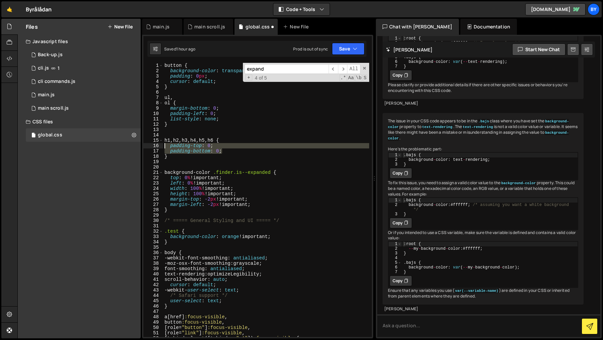
drag, startPoint x: 181, startPoint y: 152, endPoint x: 159, endPoint y: 146, distance: 23.4
click at [159, 146] on div "1 2 3 4 5 6 7 8 9 10 11 12 13 14 15 16 17 18 19 20 21 22 23 24 25 26 27 28 29 3…" at bounding box center [257, 200] width 228 height 274
type textarea "padding-top: 0; padding-bottom: 0;"
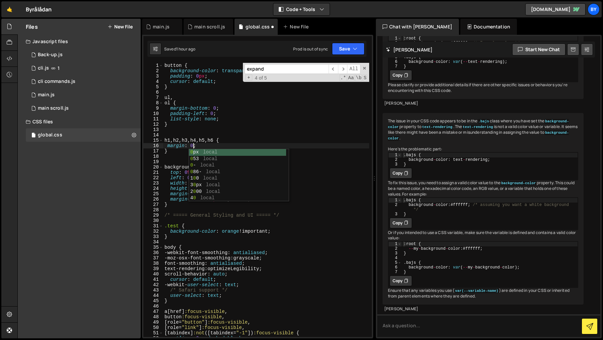
type textarea "margin: 0px"
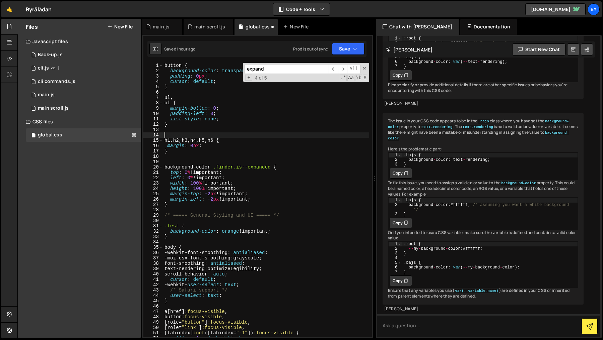
click at [267, 137] on div "button { background-color : transparent ; padding : 0 px ; cursor : default ; }…" at bounding box center [266, 205] width 206 height 285
click at [350, 42] on div "Saved 1 hour ago Prod is out of sync Upgrade to Edit Save Save to Staging S Sav…" at bounding box center [256, 49] width 219 height 16
drag, startPoint x: 347, startPoint y: 47, endPoint x: 347, endPoint y: 59, distance: 11.7
click at [348, 49] on button "Save" at bounding box center [348, 49] width 32 height 12
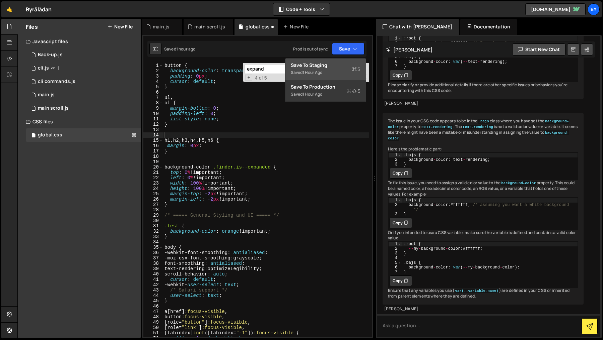
click at [345, 62] on div "Save to Staging S" at bounding box center [326, 65] width 70 height 7
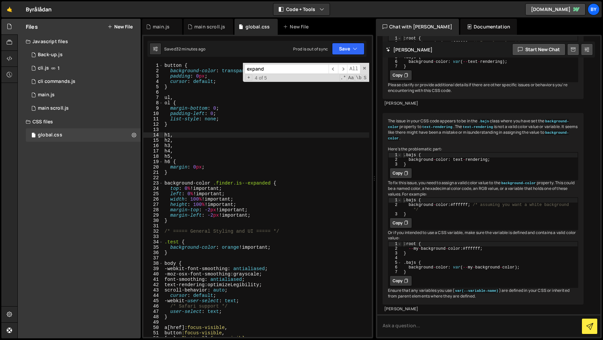
type textarea "background-color .finder.is--expanded {"
click at [309, 183] on div "button { background-color : transparent ; padding : 0 px ; cursor : default ; }…" at bounding box center [266, 205] width 206 height 285
